Goal: Navigation & Orientation: Go to known website

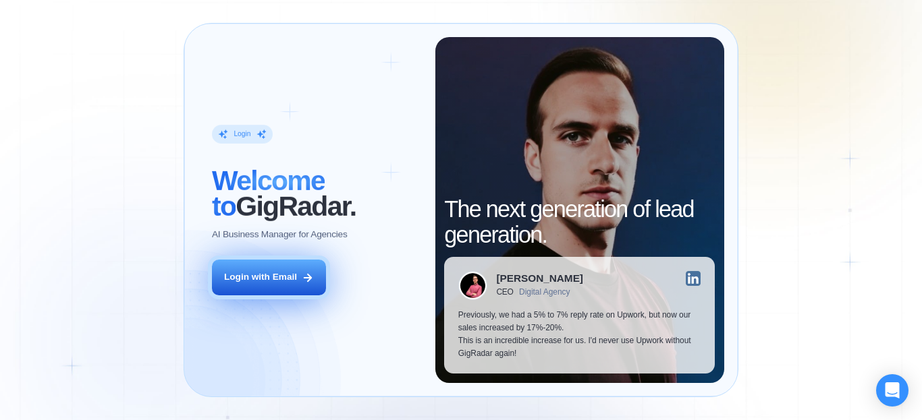
click at [273, 278] on div "Login with Email" at bounding box center [260, 277] width 73 height 13
